Goal: Task Accomplishment & Management: Manage account settings

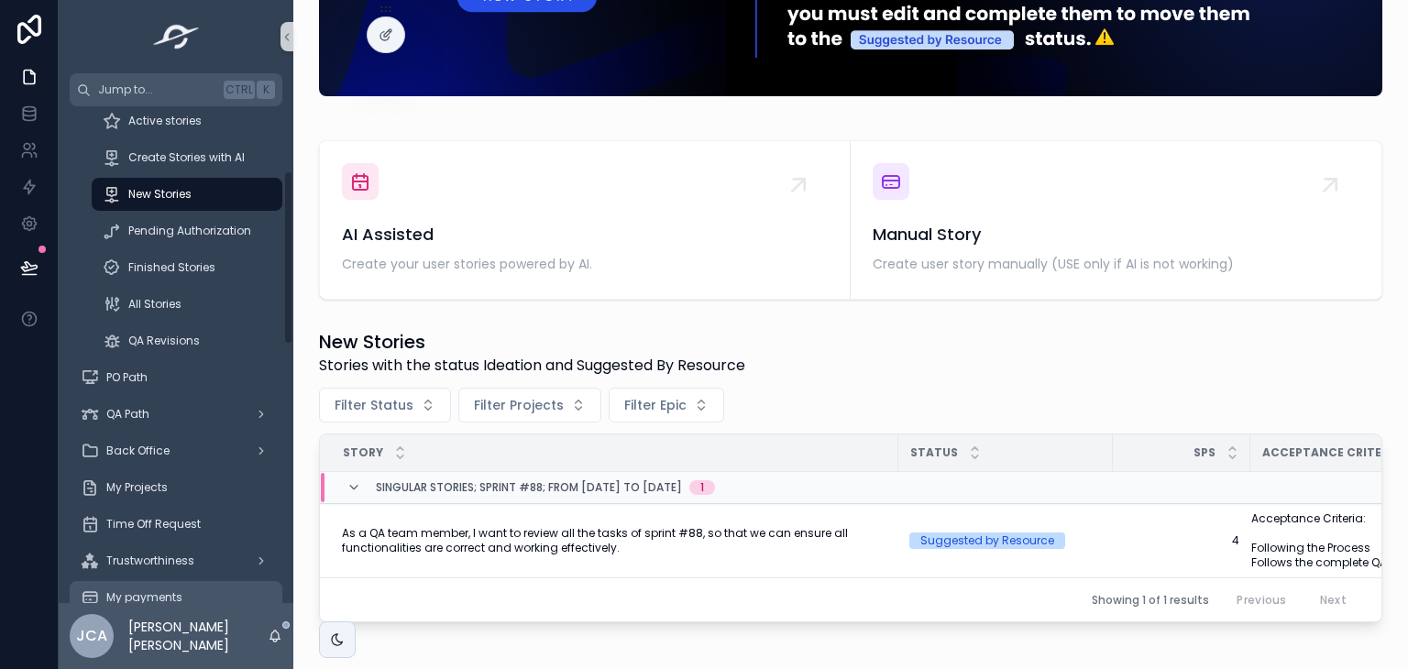
scroll to position [183, 0]
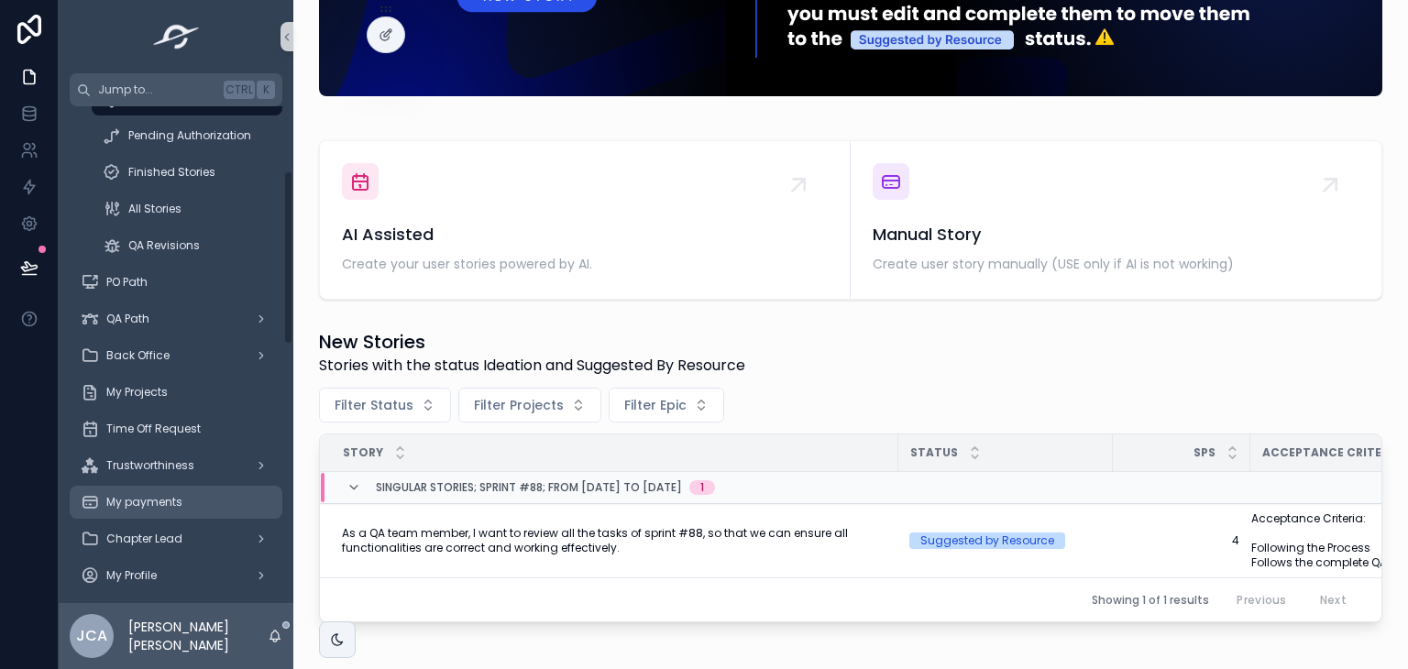
click at [205, 496] on div "My payments" at bounding box center [176, 502] width 191 height 29
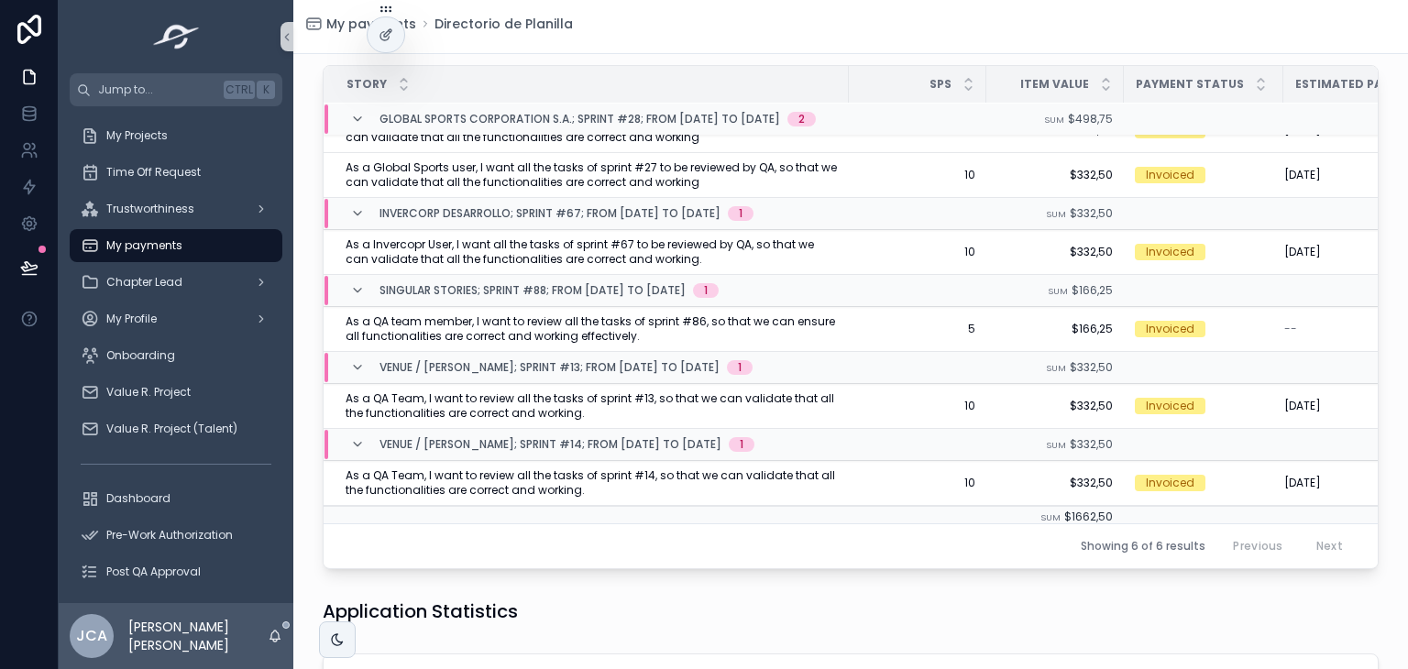
scroll to position [43, 0]
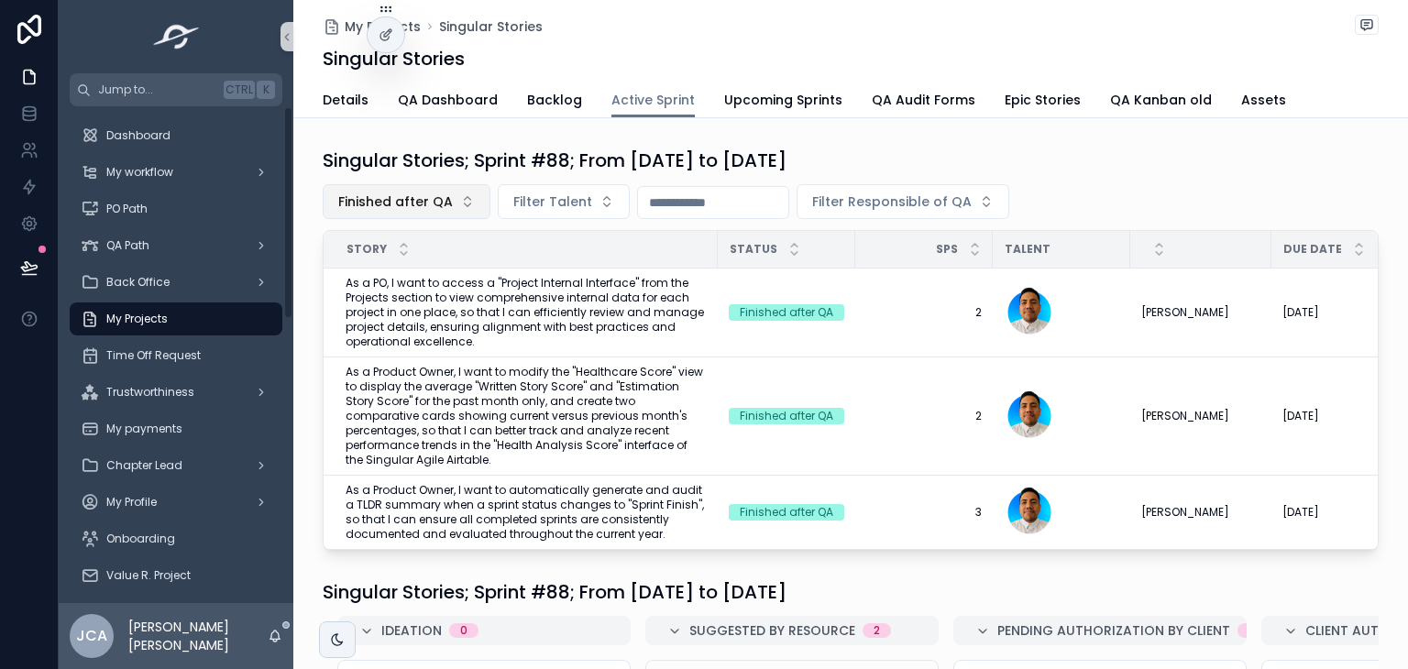
click at [407, 193] on span "Finished after QA" at bounding box center [395, 202] width 115 height 18
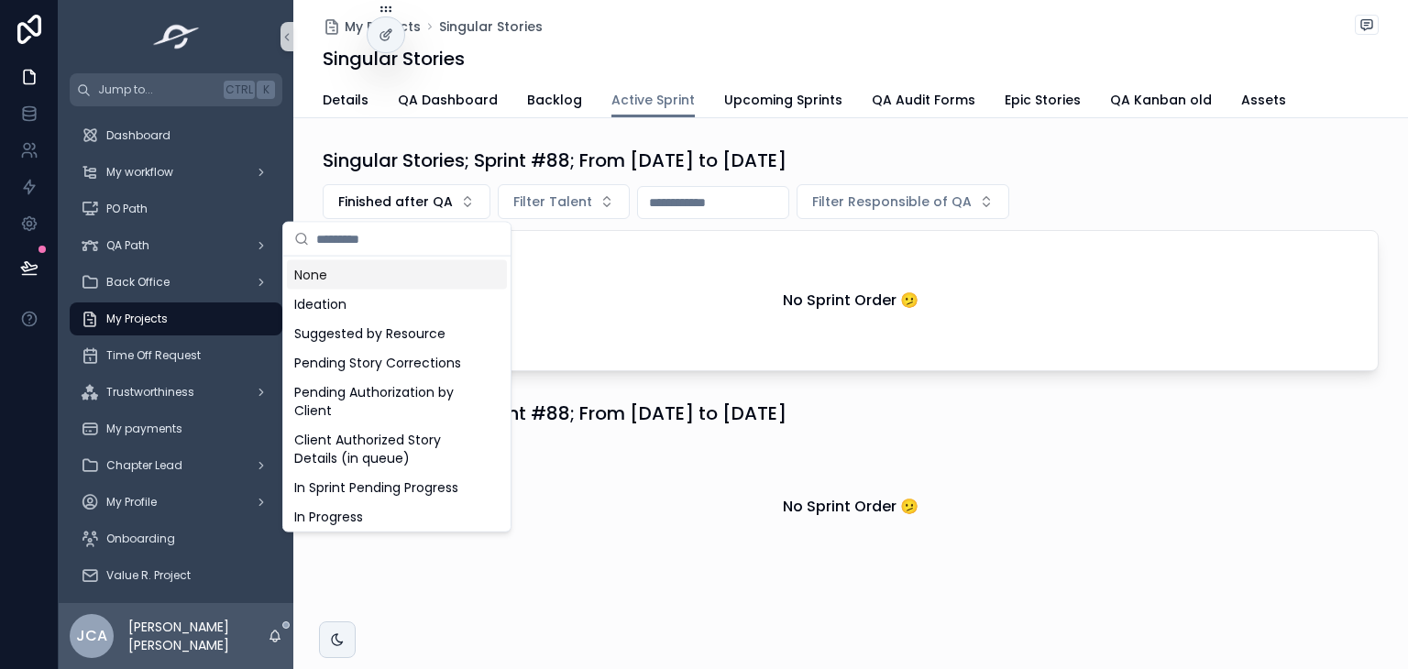
click at [373, 281] on div "None" at bounding box center [397, 274] width 220 height 29
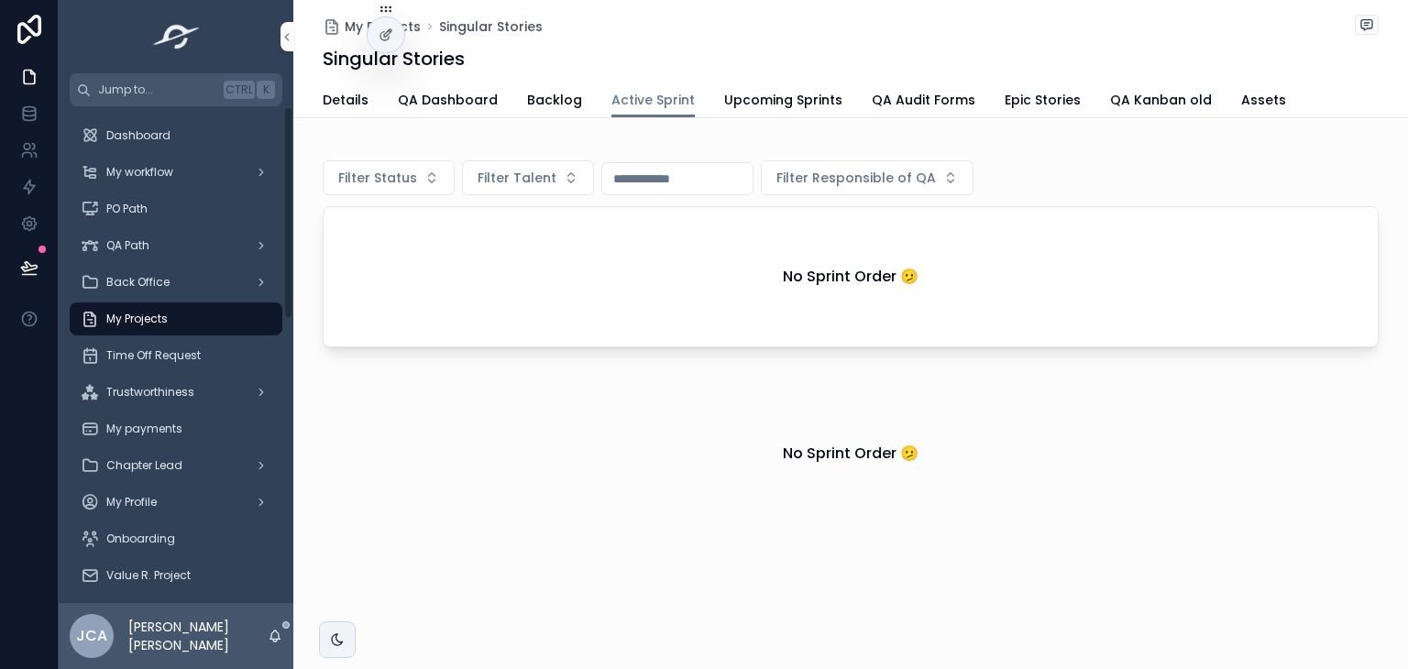
click at [172, 320] on div "My Projects" at bounding box center [176, 318] width 191 height 29
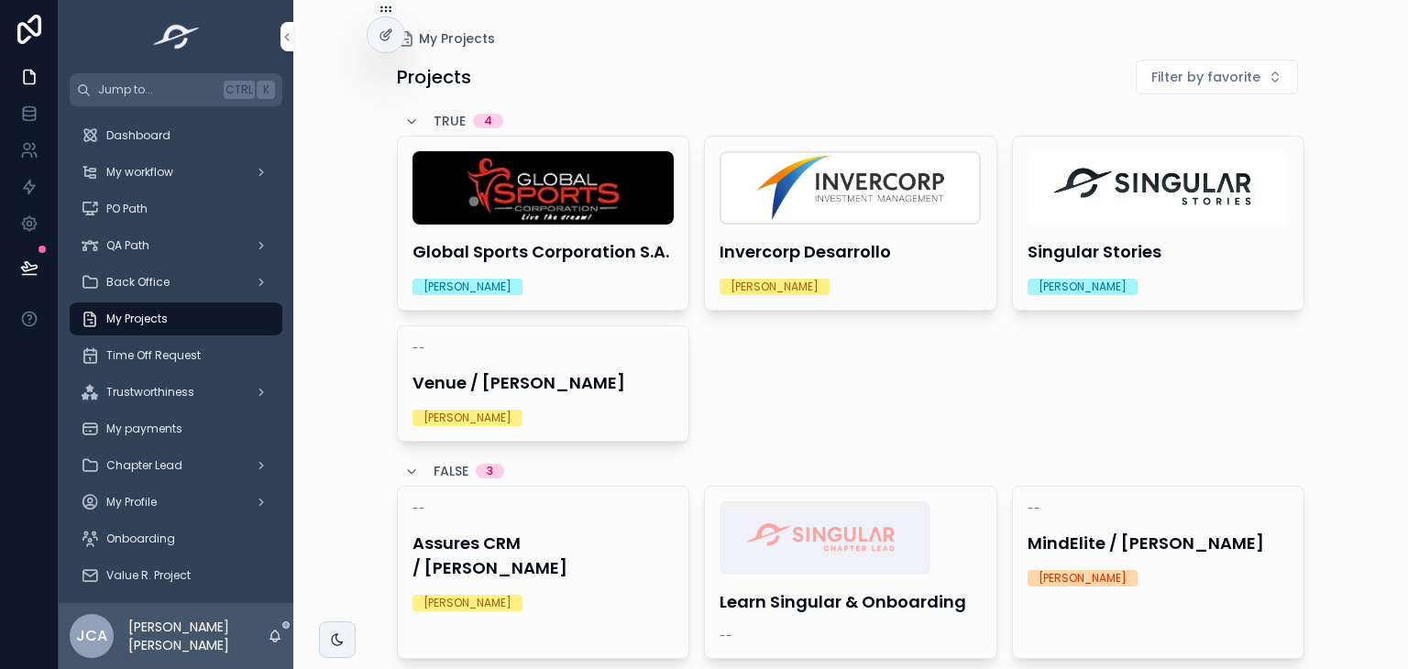
click at [567, 376] on h4 "Venue / [PERSON_NAME]" at bounding box center [544, 382] width 262 height 25
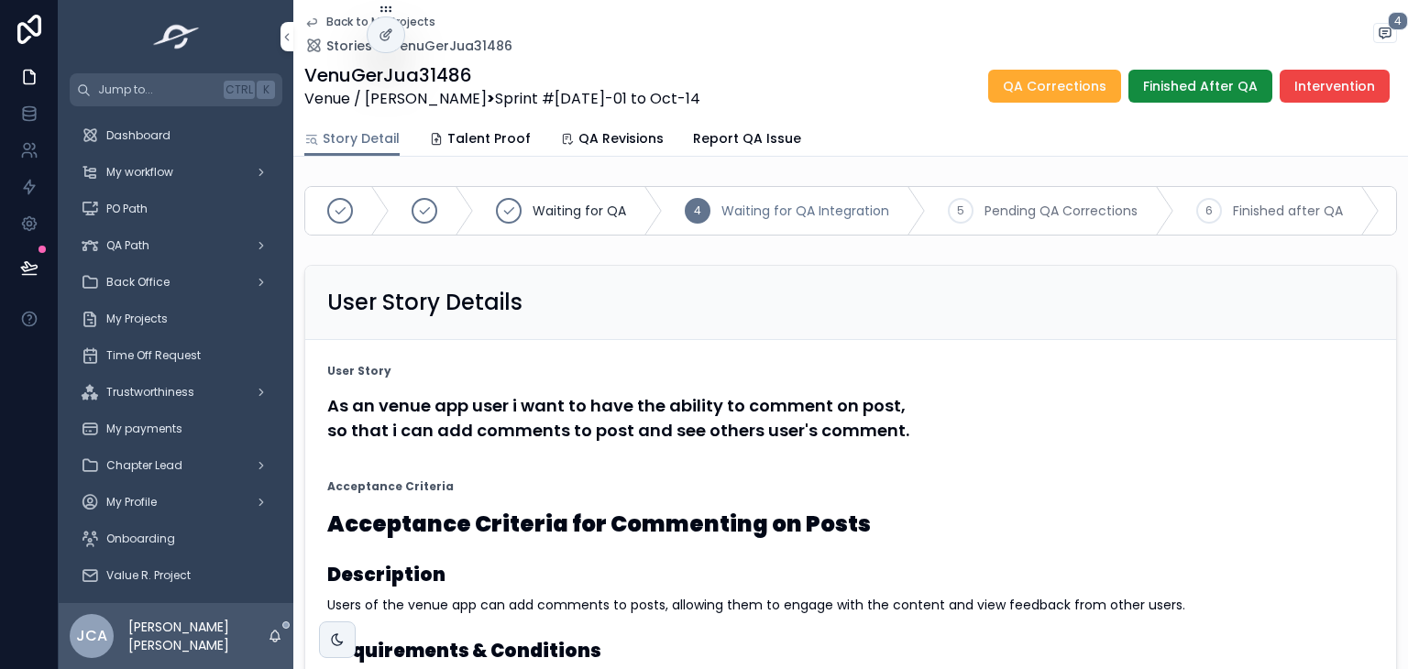
click at [1179, 81] on span "Finished After QA" at bounding box center [1200, 86] width 115 height 18
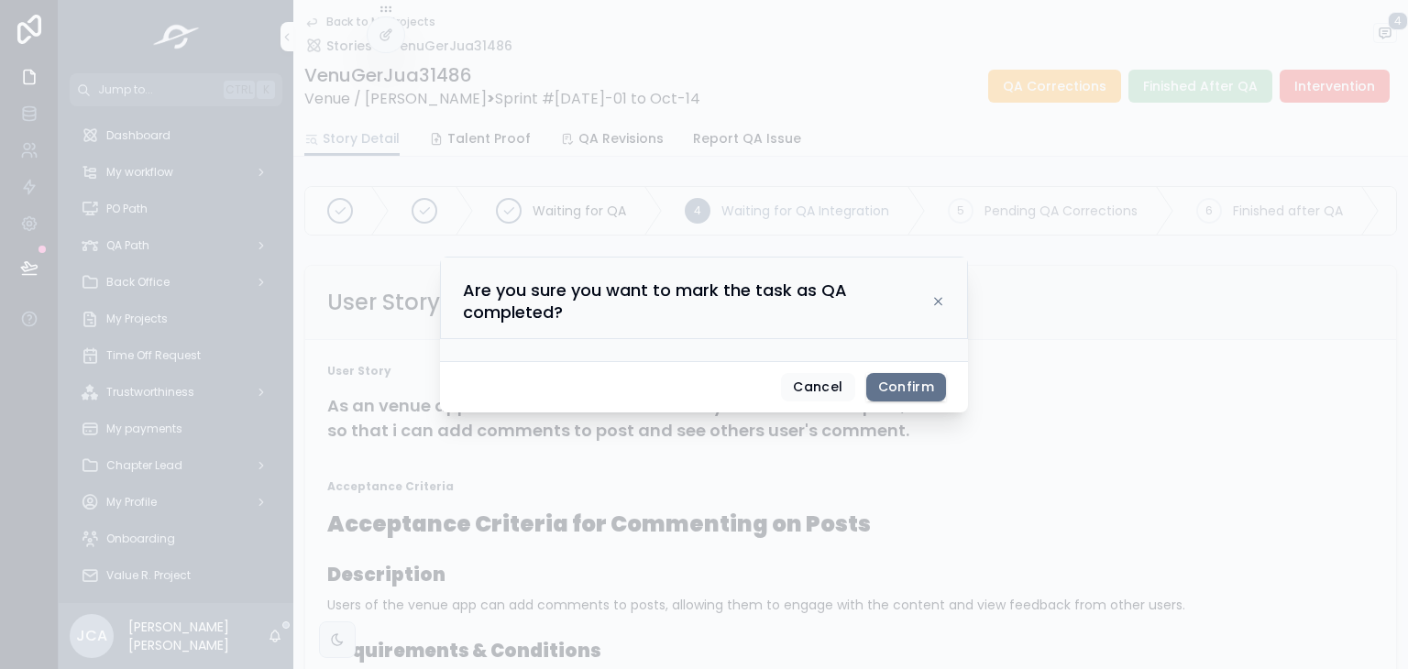
drag, startPoint x: 925, startPoint y: 380, endPoint x: 719, endPoint y: 272, distance: 232.9
click at [925, 382] on button "Confirm" at bounding box center [906, 387] width 80 height 29
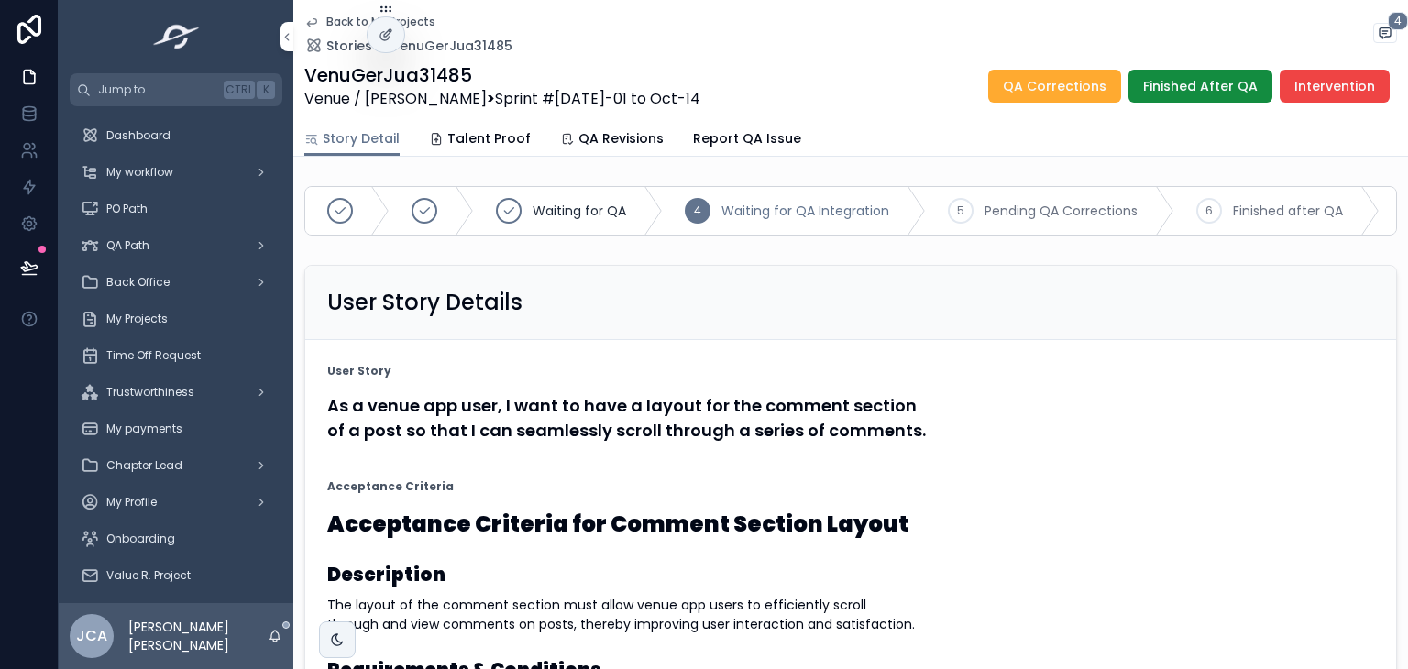
click at [1223, 81] on span "Finished After QA" at bounding box center [1200, 86] width 115 height 18
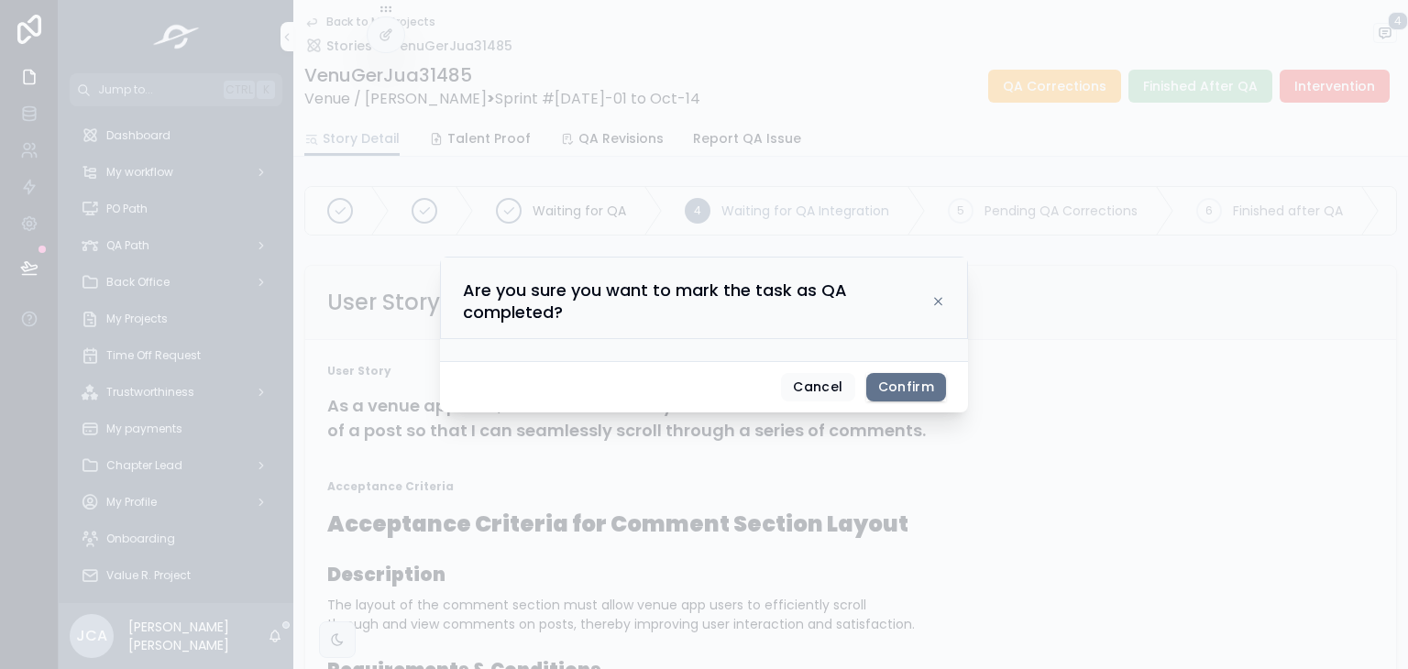
click at [925, 388] on button "Confirm" at bounding box center [906, 387] width 80 height 29
